Goal: Entertainment & Leisure: Consume media (video, audio)

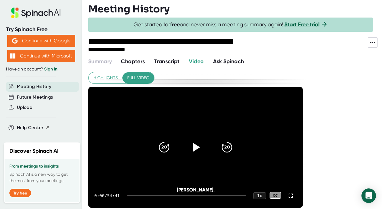
click at [200, 144] on icon at bounding box center [195, 146] width 15 height 15
click at [257, 196] on div "1 x" at bounding box center [259, 195] width 13 height 7
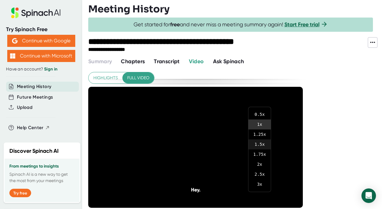
click at [261, 144] on li "1.5 x" at bounding box center [259, 144] width 22 height 10
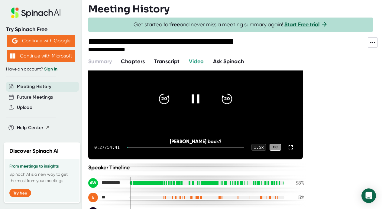
scroll to position [49, 0]
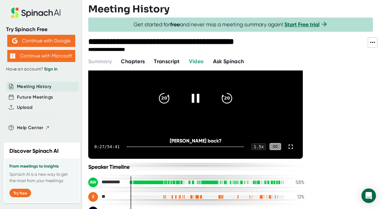
click at [178, 121] on video at bounding box center [195, 98] width 214 height 121
click at [197, 96] on icon at bounding box center [195, 97] width 15 height 15
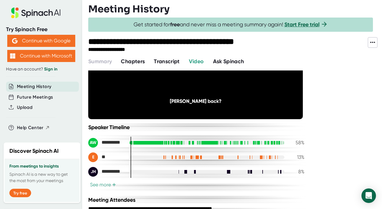
scroll to position [90, 0]
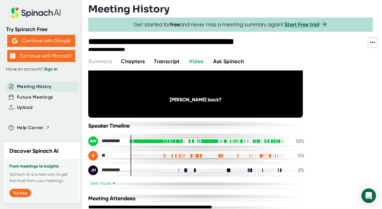
click at [102, 183] on button "See more +" at bounding box center [103, 183] width 30 height 6
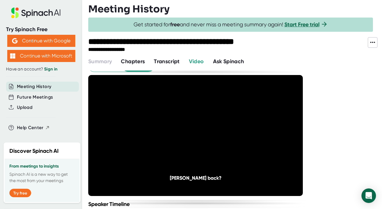
scroll to position [14, 0]
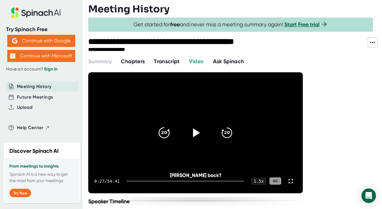
click at [162, 131] on icon "20" at bounding box center [163, 132] width 15 height 15
click at [163, 131] on icon "20" at bounding box center [163, 132] width 15 height 15
click at [195, 133] on icon at bounding box center [196, 132] width 7 height 9
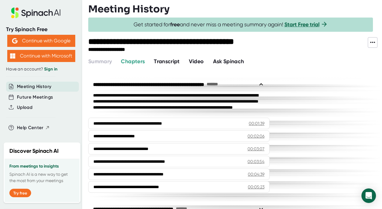
click at [200, 60] on span "Video" at bounding box center [196, 61] width 15 height 7
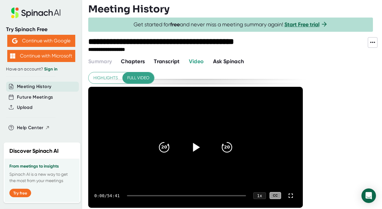
click at [196, 145] on icon at bounding box center [196, 147] width 7 height 9
click at [290, 195] on icon at bounding box center [290, 195] width 7 height 7
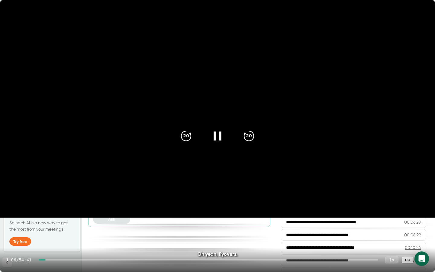
click at [381, 208] on div "1 x" at bounding box center [391, 259] width 13 height 7
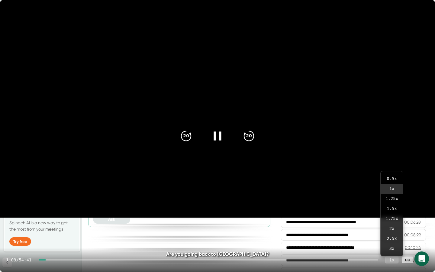
click at [381, 208] on div "1 x" at bounding box center [391, 259] width 13 height 7
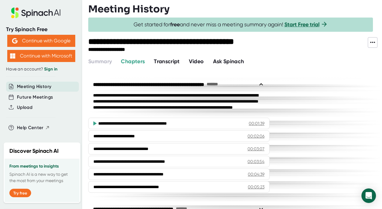
click at [198, 60] on span "Video" at bounding box center [196, 61] width 15 height 7
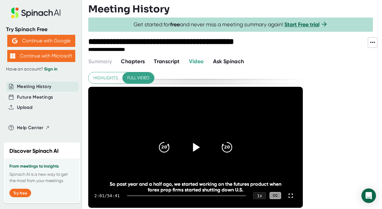
click at [196, 148] on icon at bounding box center [196, 147] width 7 height 9
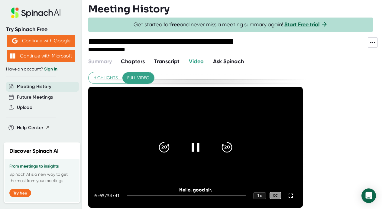
click at [146, 195] on div at bounding box center [186, 195] width 119 height 1
click at [142, 195] on div at bounding box center [134, 195] width 15 height 1
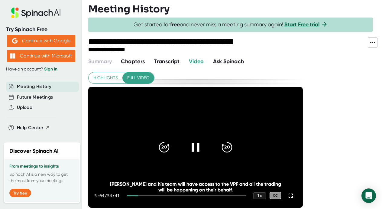
click at [138, 195] on div at bounding box center [132, 195] width 11 height 1
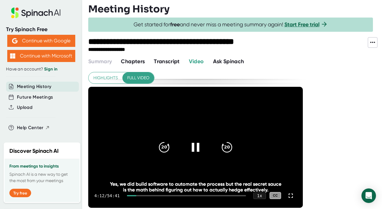
click at [136, 195] on div at bounding box center [131, 195] width 9 height 1
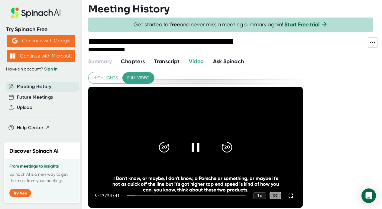
click at [135, 195] on div at bounding box center [131, 195] width 8 height 1
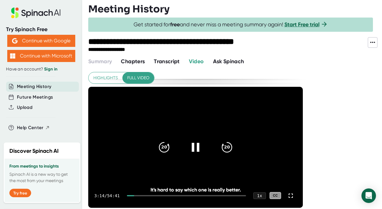
click at [134, 195] on div at bounding box center [130, 195] width 7 height 1
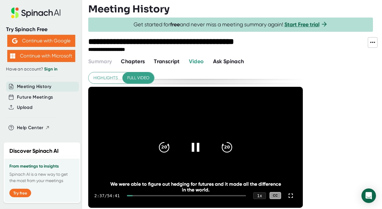
click at [133, 195] on div at bounding box center [130, 195] width 6 height 1
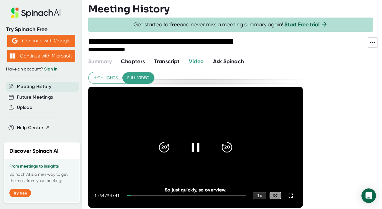
click at [261, 196] on div "1 x" at bounding box center [259, 195] width 13 height 7
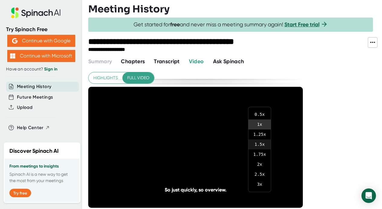
click at [259, 145] on li "1.5 x" at bounding box center [259, 144] width 22 height 10
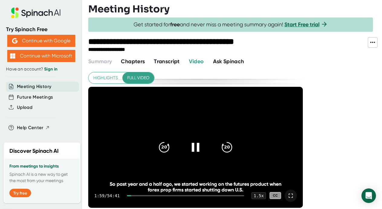
click at [291, 194] on icon at bounding box center [290, 195] width 7 height 7
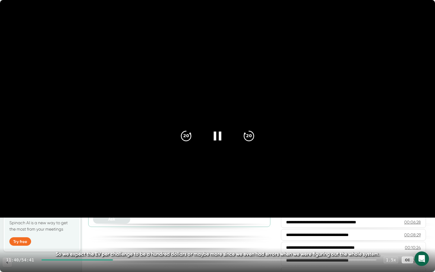
click at [279, 177] on video at bounding box center [217, 108] width 435 height 217
click at [218, 135] on icon at bounding box center [218, 135] width 7 height 9
click at [185, 136] on icon "20" at bounding box center [185, 135] width 15 height 15
click at [224, 135] on div at bounding box center [217, 135] width 25 height 25
click at [219, 136] on icon at bounding box center [218, 135] width 7 height 9
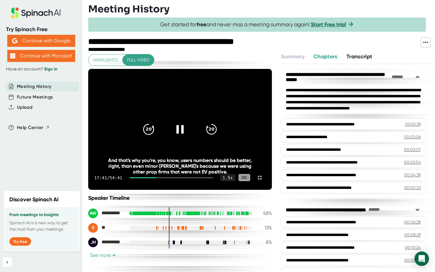
click at [156, 135] on icon "20" at bounding box center [148, 128] width 15 height 15
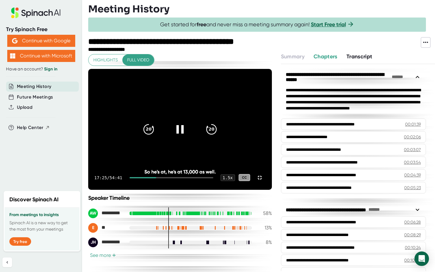
click at [212, 168] on video at bounding box center [180, 129] width 184 height 121
click at [216, 171] on video at bounding box center [180, 129] width 184 height 121
click at [228, 173] on video at bounding box center [180, 129] width 184 height 121
click at [184, 133] on icon at bounding box center [180, 129] width 7 height 9
click at [263, 181] on icon at bounding box center [259, 177] width 7 height 7
